Goal: Check status: Check status

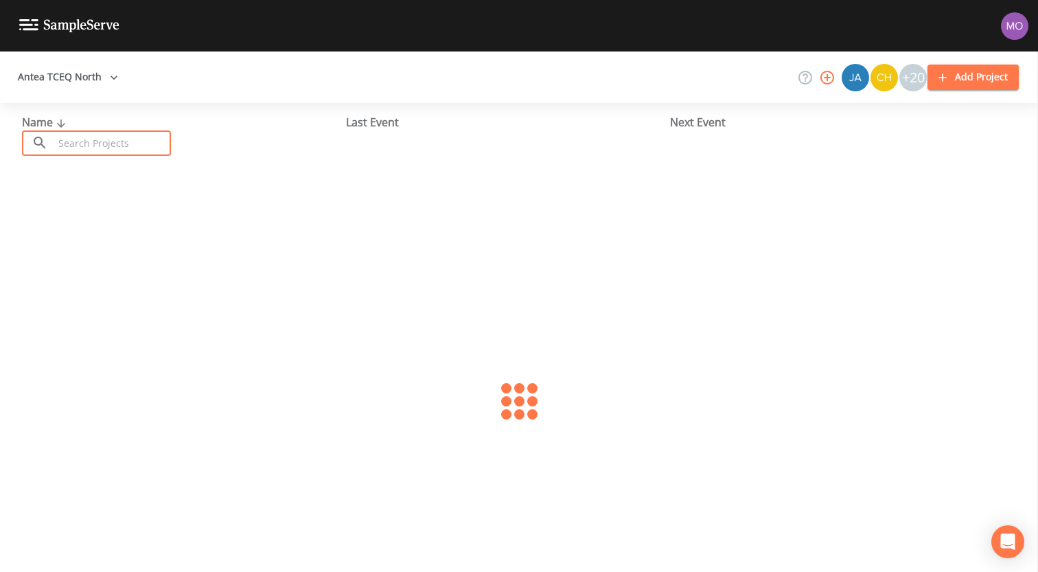
click at [89, 141] on input "text" at bounding box center [112, 142] width 117 height 25
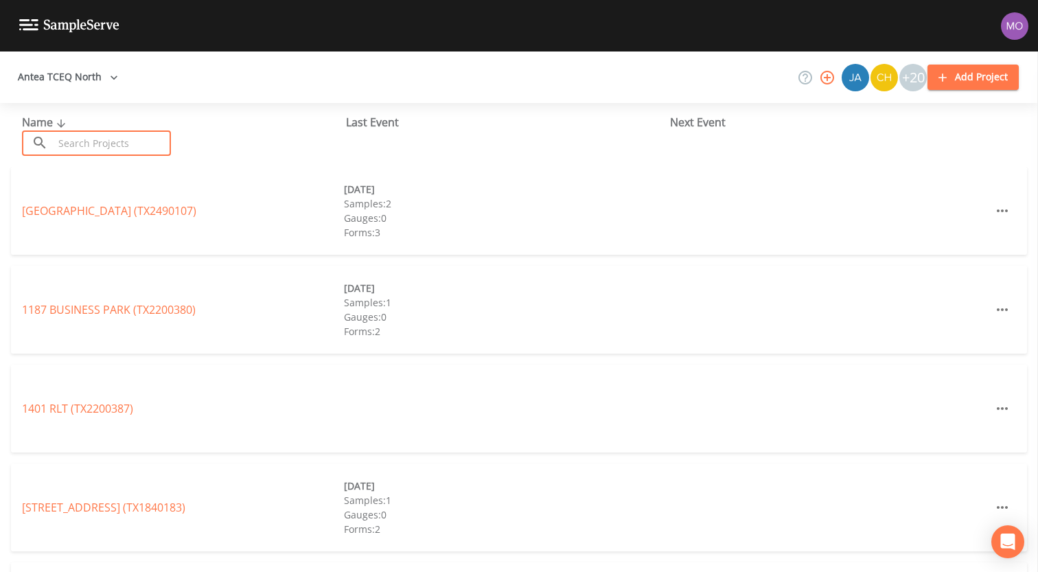
paste input "TX0910052"
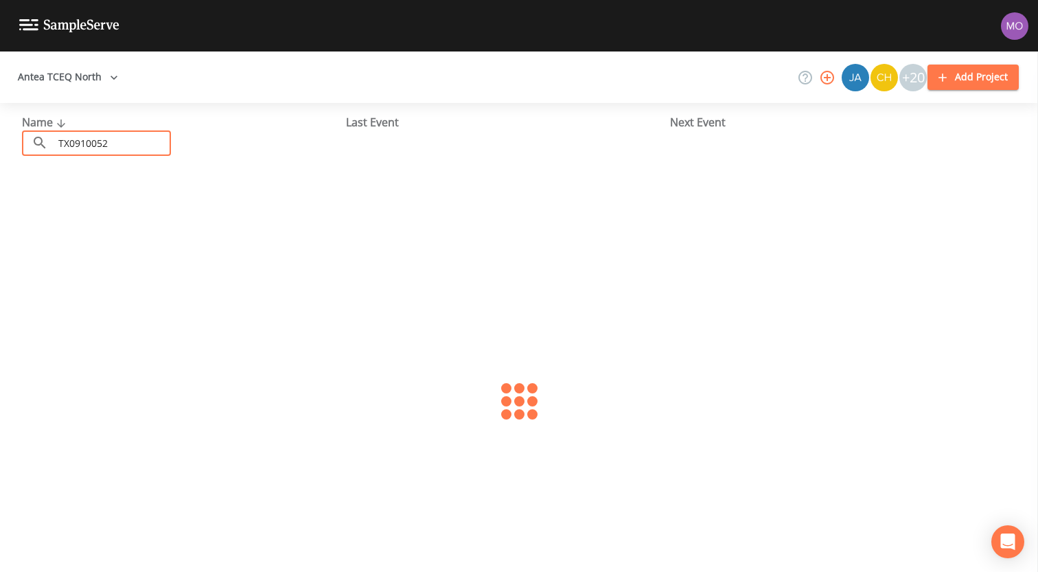
type input "TX0910052"
click at [124, 210] on link "TANGLEWOOD ON [GEOGRAPHIC_DATA] (TX0910052)" at bounding box center [125, 210] width 207 height 15
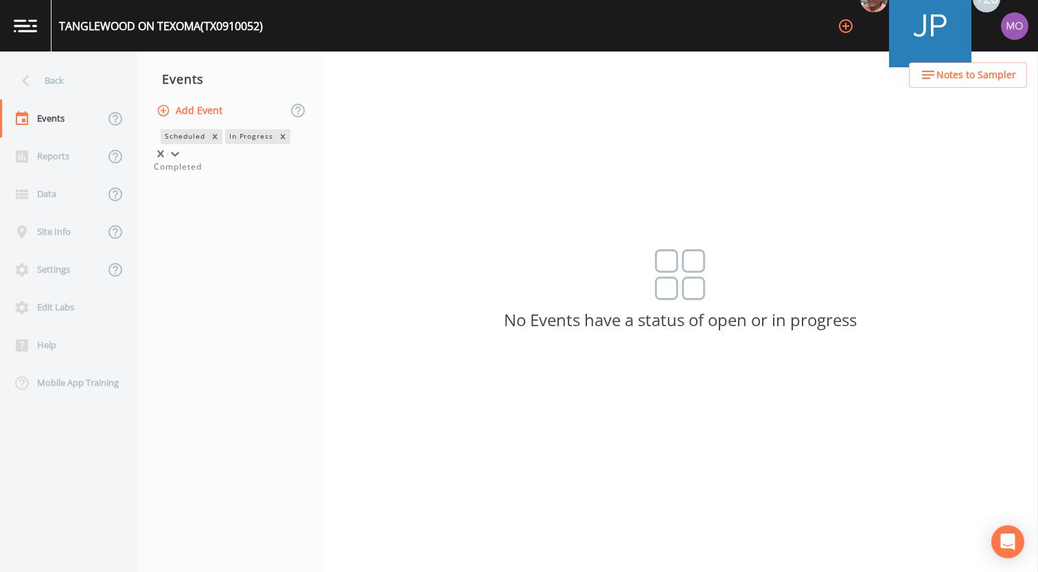
click at [225, 144] on div "In Progress" at bounding box center [250, 136] width 51 height 14
click at [192, 173] on div "Completed" at bounding box center [230, 167] width 152 height 12
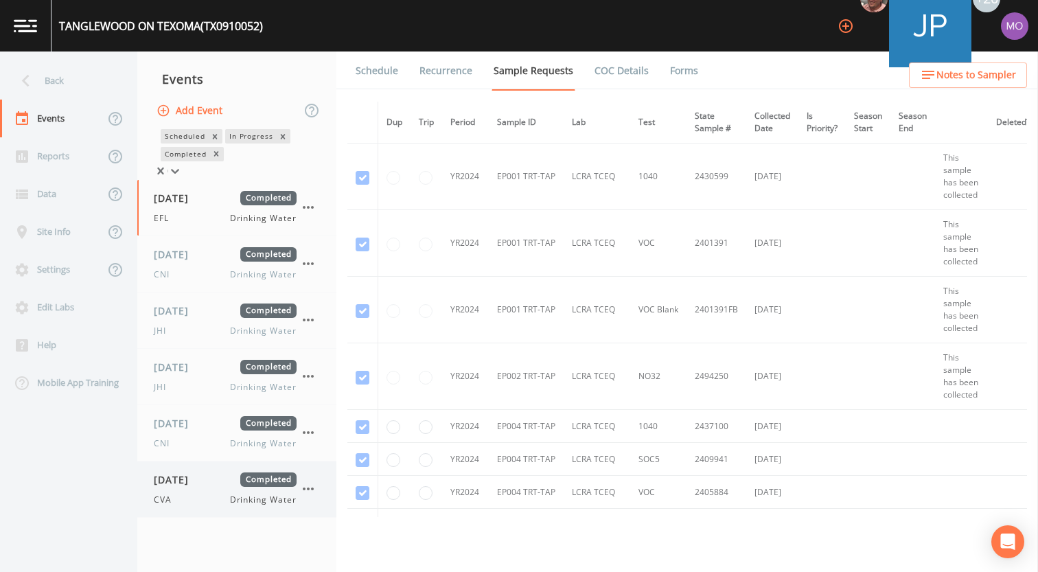
click at [198, 487] on span "[DATE]" at bounding box center [176, 480] width 45 height 14
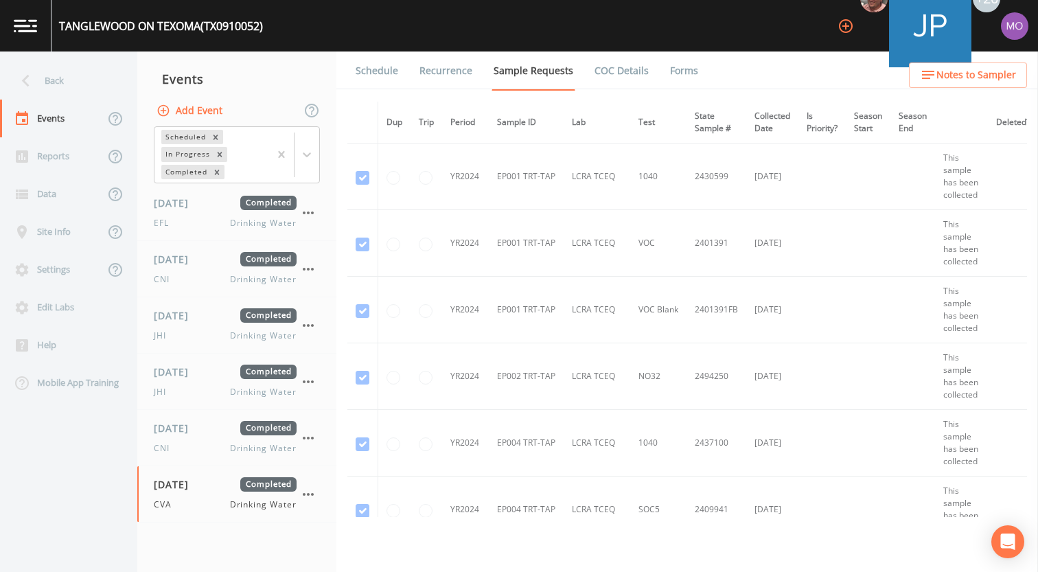
click at [679, 74] on link "Forms" at bounding box center [684, 71] width 32 height 38
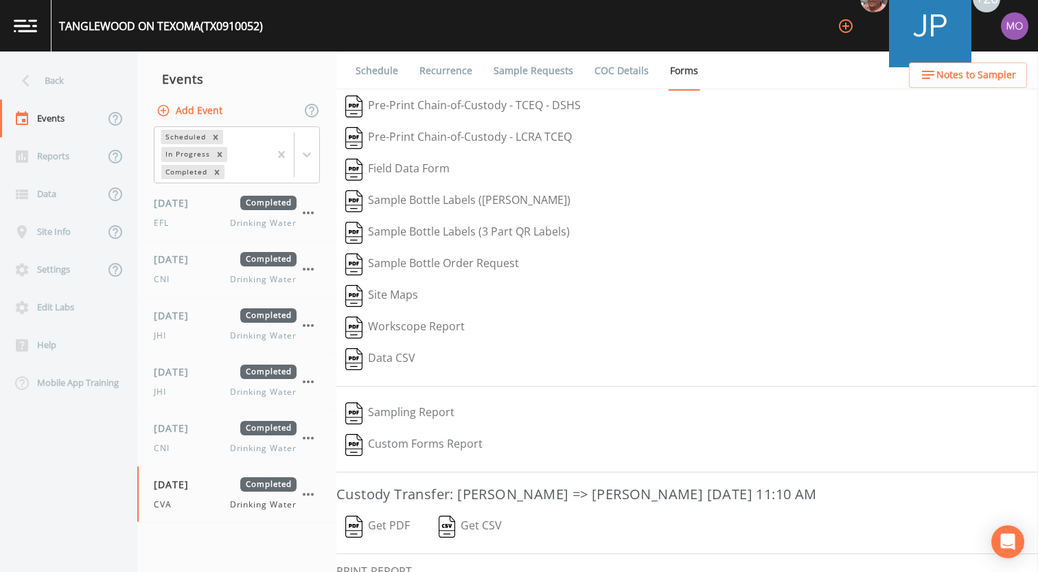
scroll to position [90, 0]
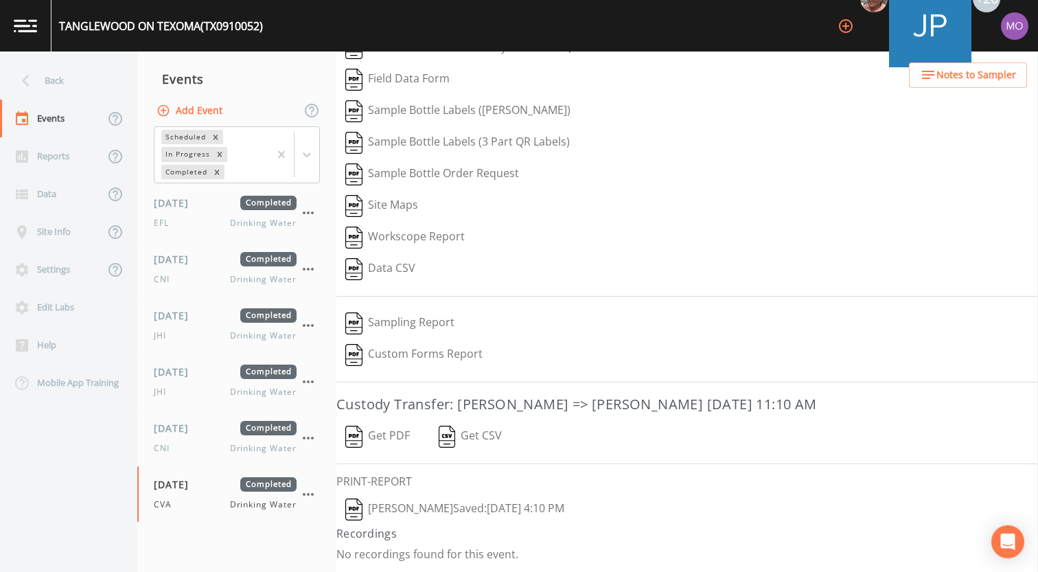
click at [359, 514] on img "button" at bounding box center [353, 510] width 17 height 22
click at [198, 429] on span "[DATE]" at bounding box center [176, 428] width 45 height 14
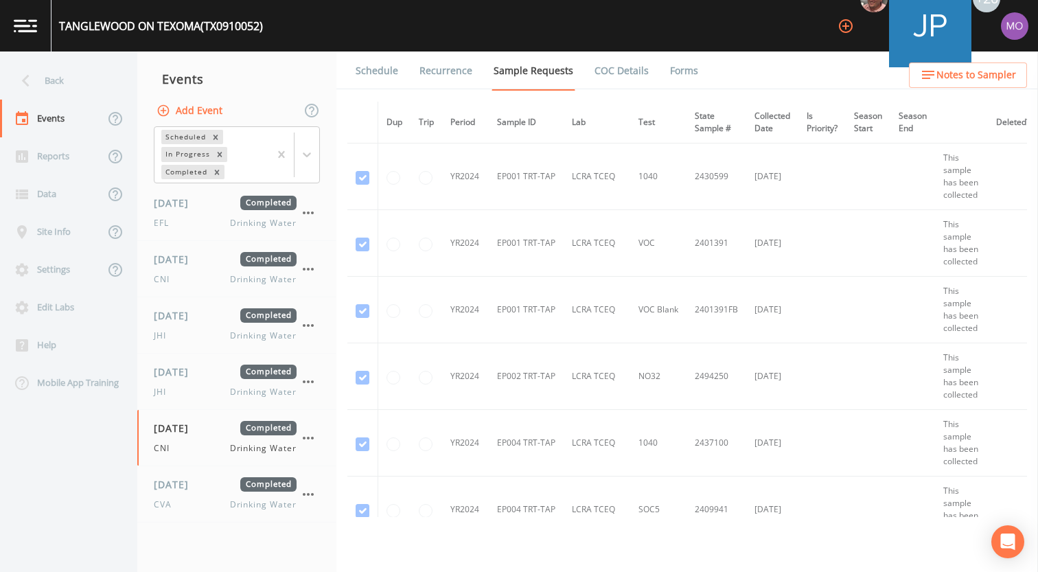
click at [681, 72] on link "Forms" at bounding box center [684, 71] width 32 height 38
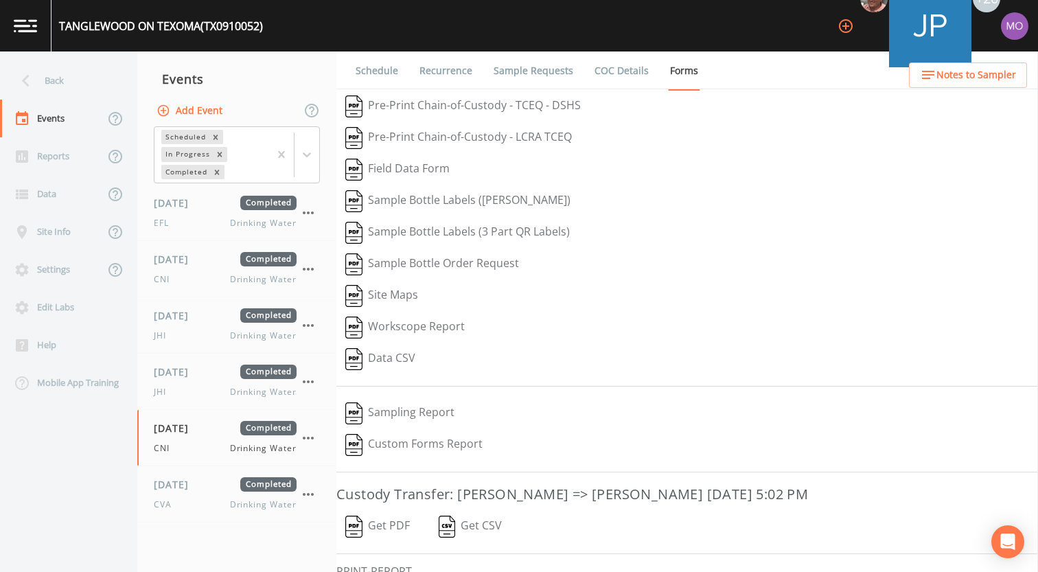
scroll to position [90, 0]
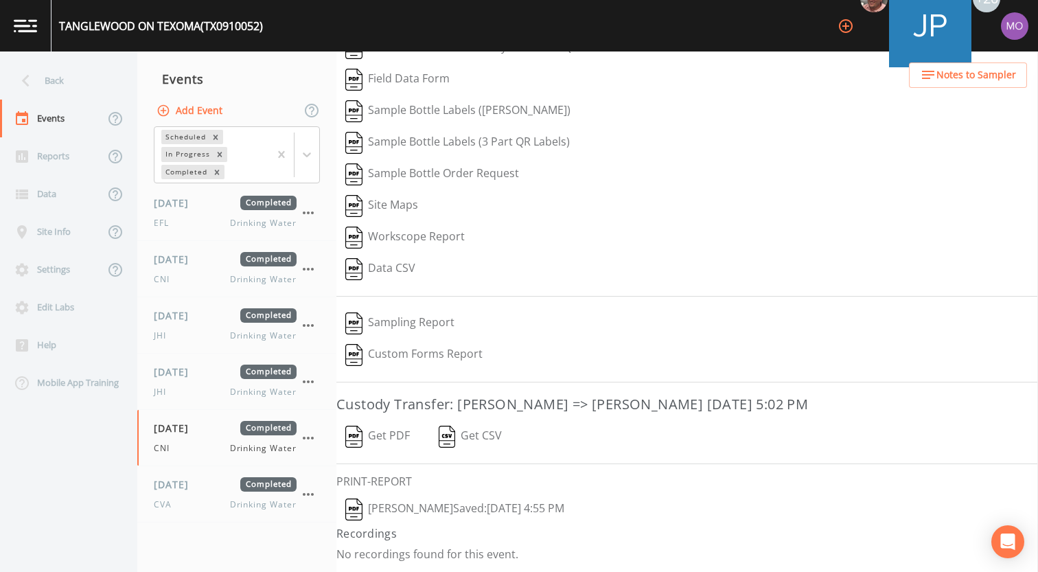
click at [361, 515] on img "button" at bounding box center [353, 510] width 17 height 22
drag, startPoint x: 319, startPoint y: 309, endPoint x: 192, endPoint y: 380, distance: 146.0
click at [192, 380] on div "[DATE] Completed JHI Drinking Water" at bounding box center [225, 382] width 143 height 34
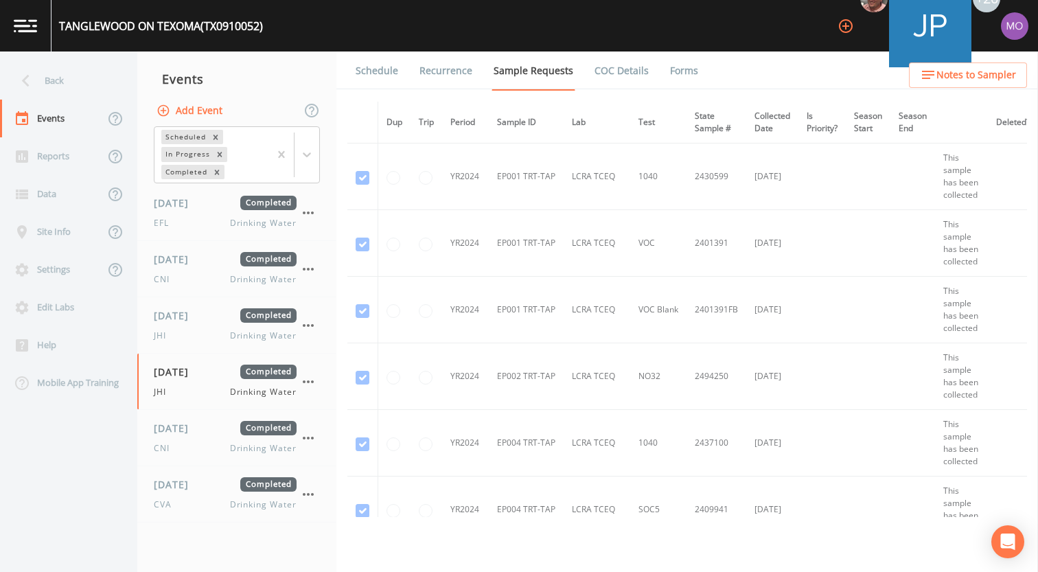
click at [677, 62] on link "Forms" at bounding box center [684, 71] width 32 height 38
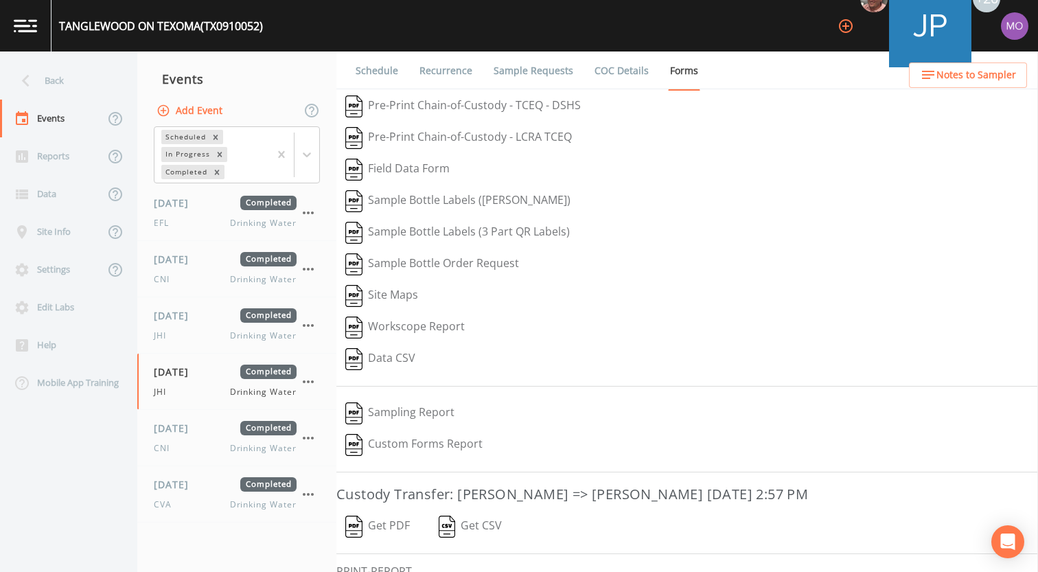
scroll to position [90, 0]
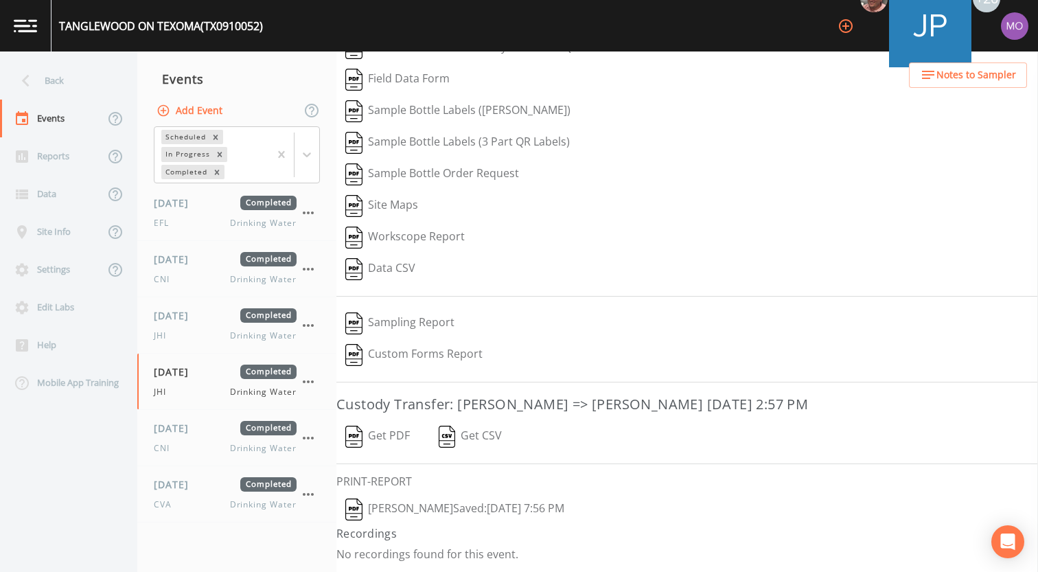
click at [354, 512] on img "button" at bounding box center [353, 510] width 17 height 22
click at [198, 322] on span "[DATE]" at bounding box center [176, 315] width 45 height 14
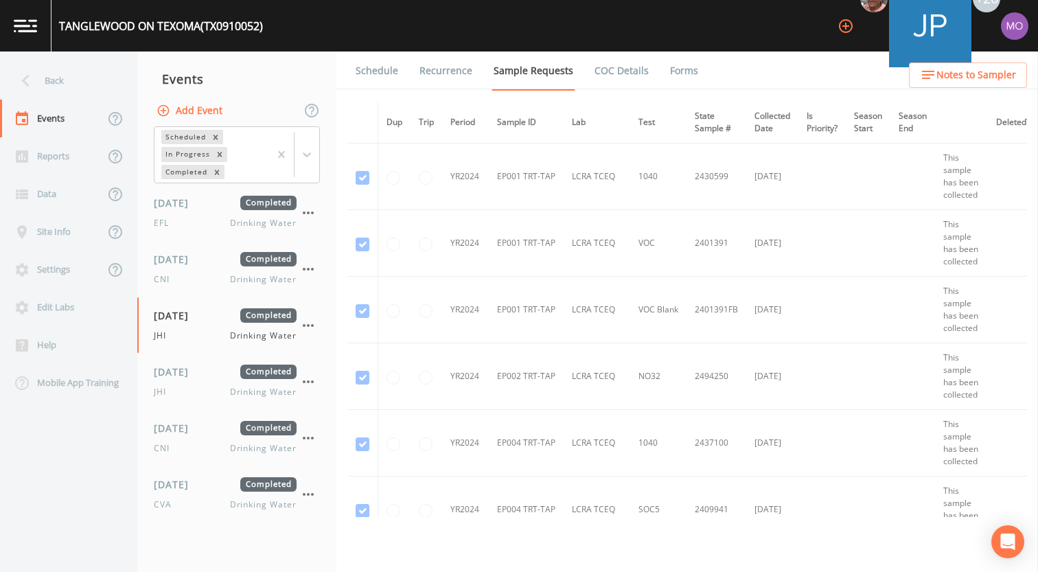
click at [676, 69] on link "Forms" at bounding box center [684, 71] width 32 height 38
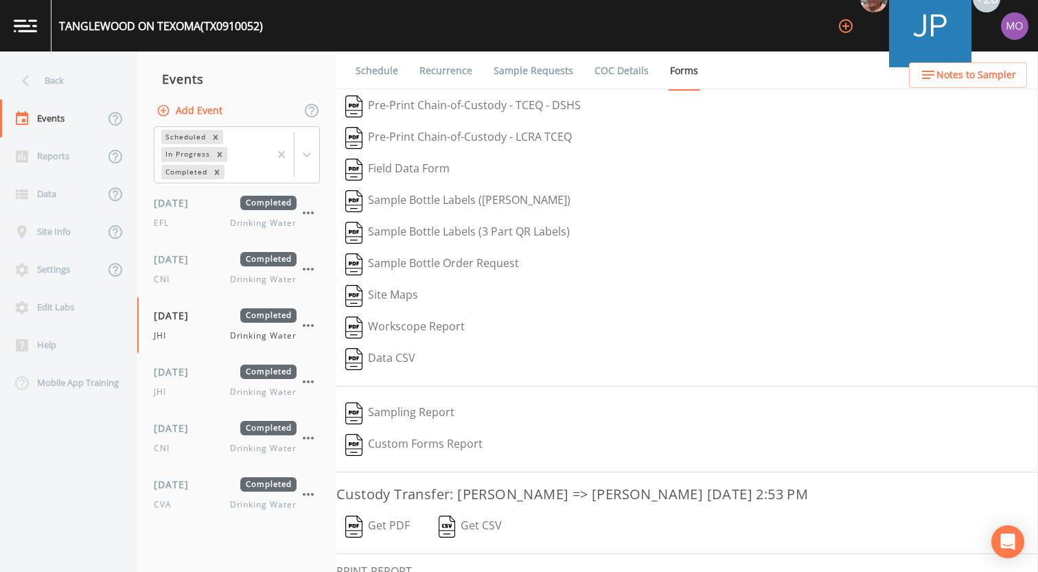
scroll to position [90, 0]
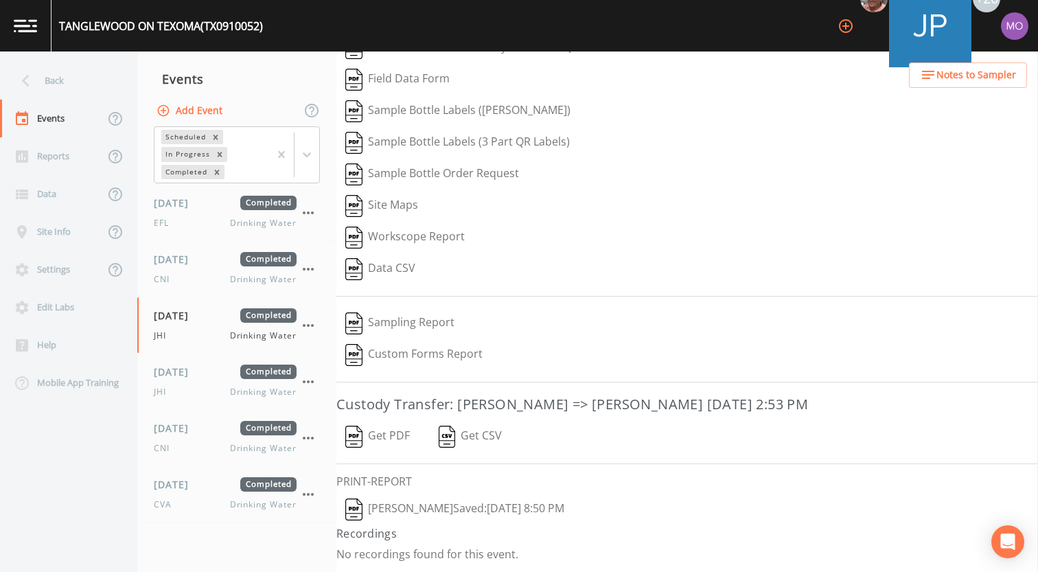
click at [357, 494] on button "[PERSON_NAME]  Saved: [DATE] 8:50 PM" at bounding box center [455, 510] width 237 height 32
